Goal: Book appointment/travel/reservation

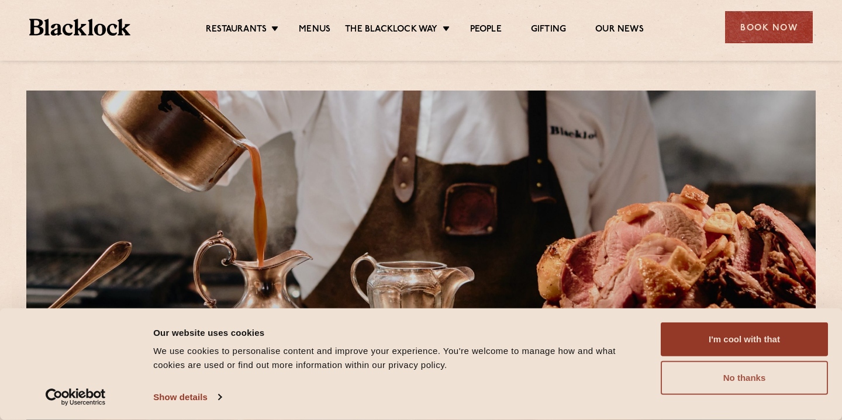
click at [713, 373] on button "No thanks" at bounding box center [744, 378] width 167 height 34
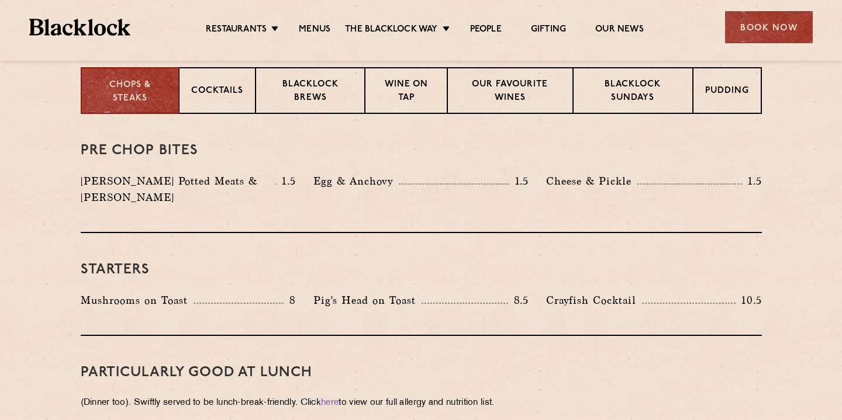
scroll to position [477, 0]
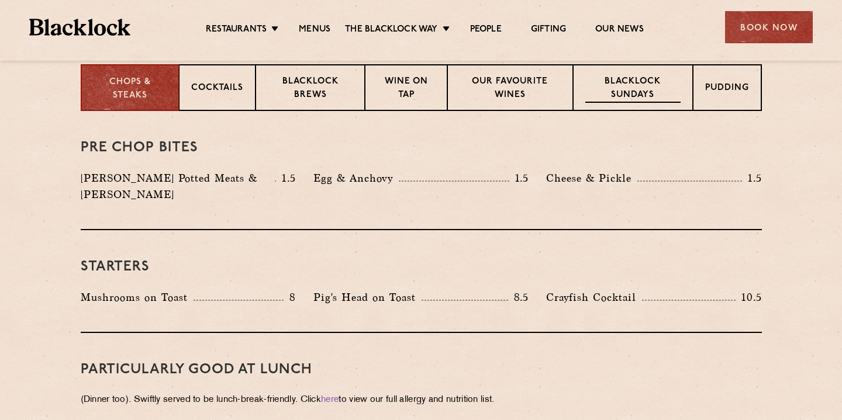
click at [653, 98] on p "Blacklock Sundays" at bounding box center [632, 88] width 95 height 27
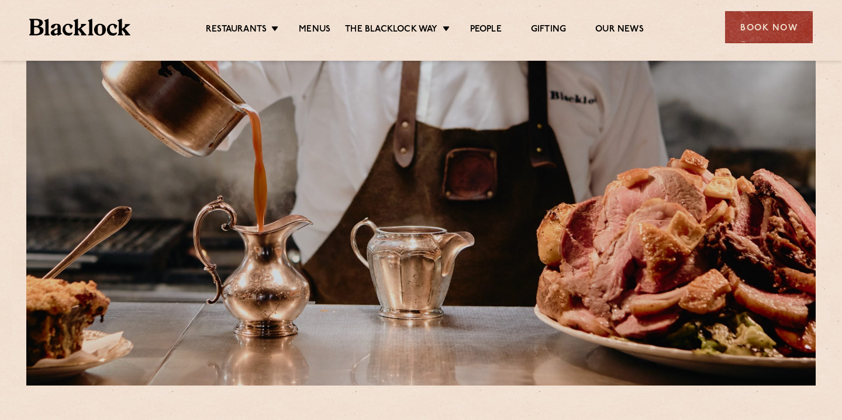
scroll to position [0, 0]
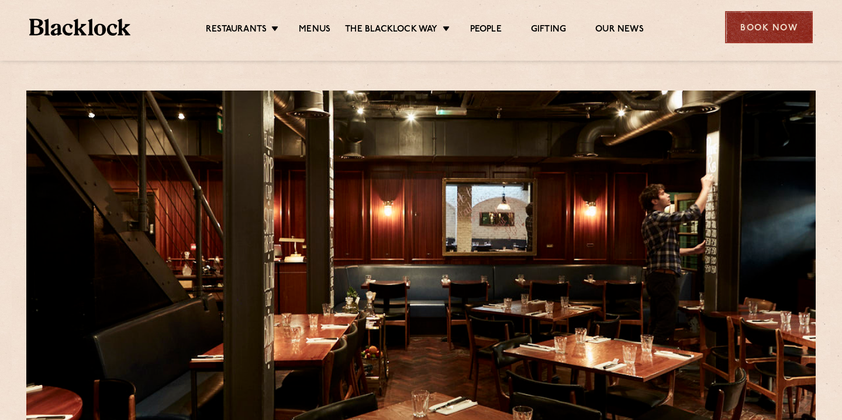
click at [757, 19] on div "Book Now" at bounding box center [769, 27] width 88 height 32
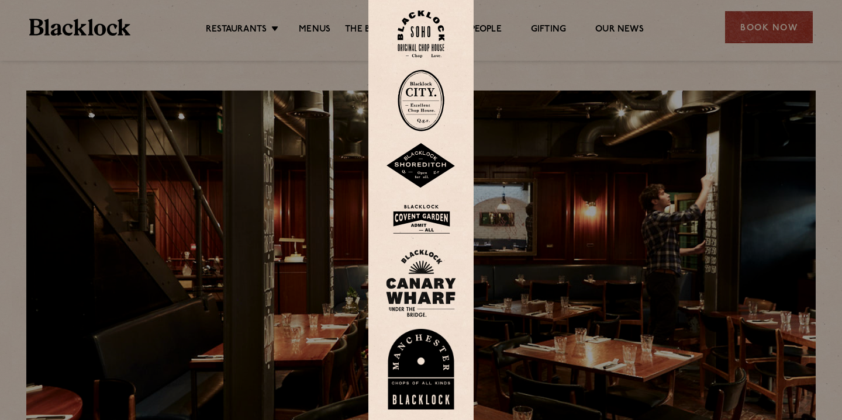
click at [432, 40] on img at bounding box center [421, 34] width 47 height 47
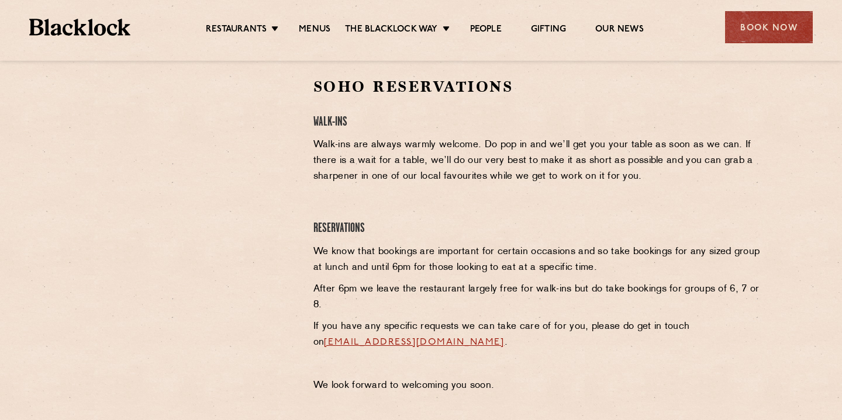
scroll to position [379, 0]
